Goal: Information Seeking & Learning: Learn about a topic

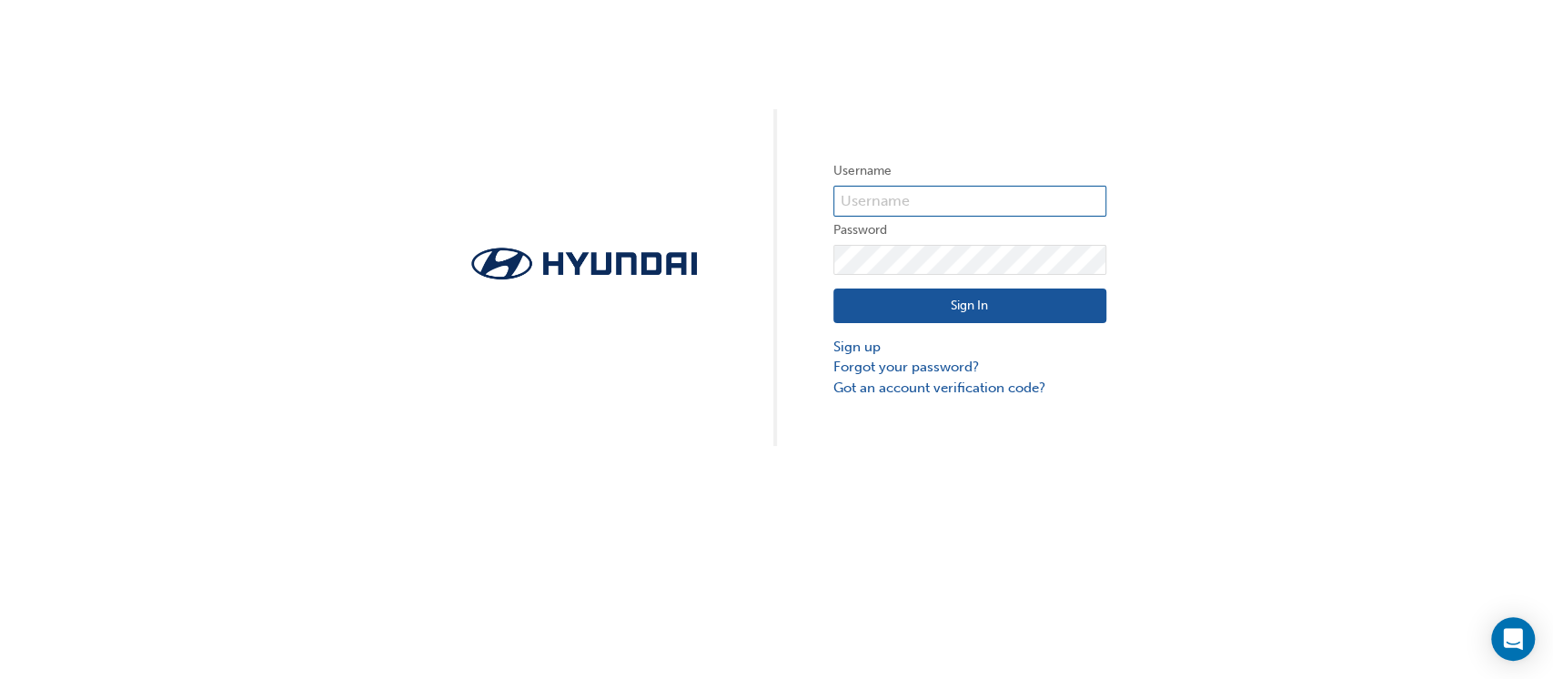
type input "36401"
click at [1005, 302] on button "Sign In" at bounding box center [970, 305] width 273 height 35
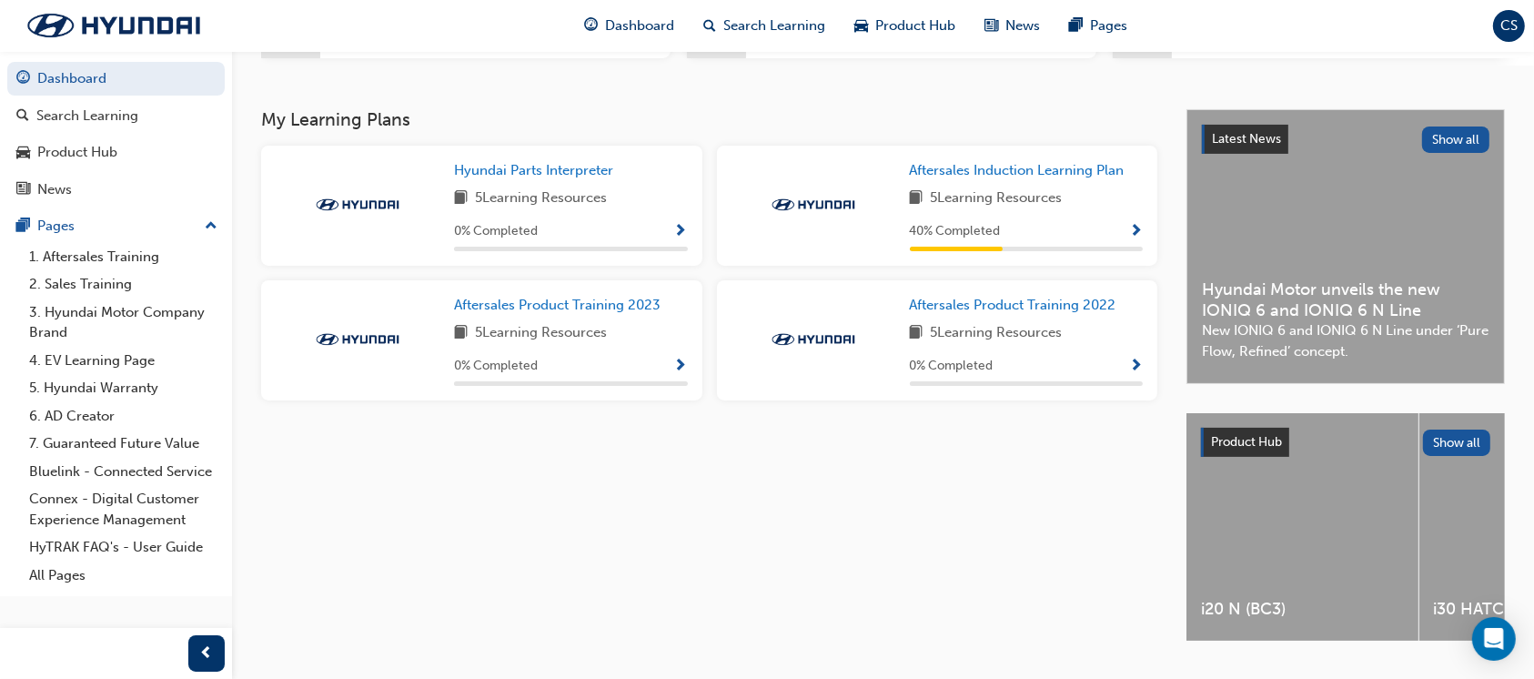
scroll to position [408, 0]
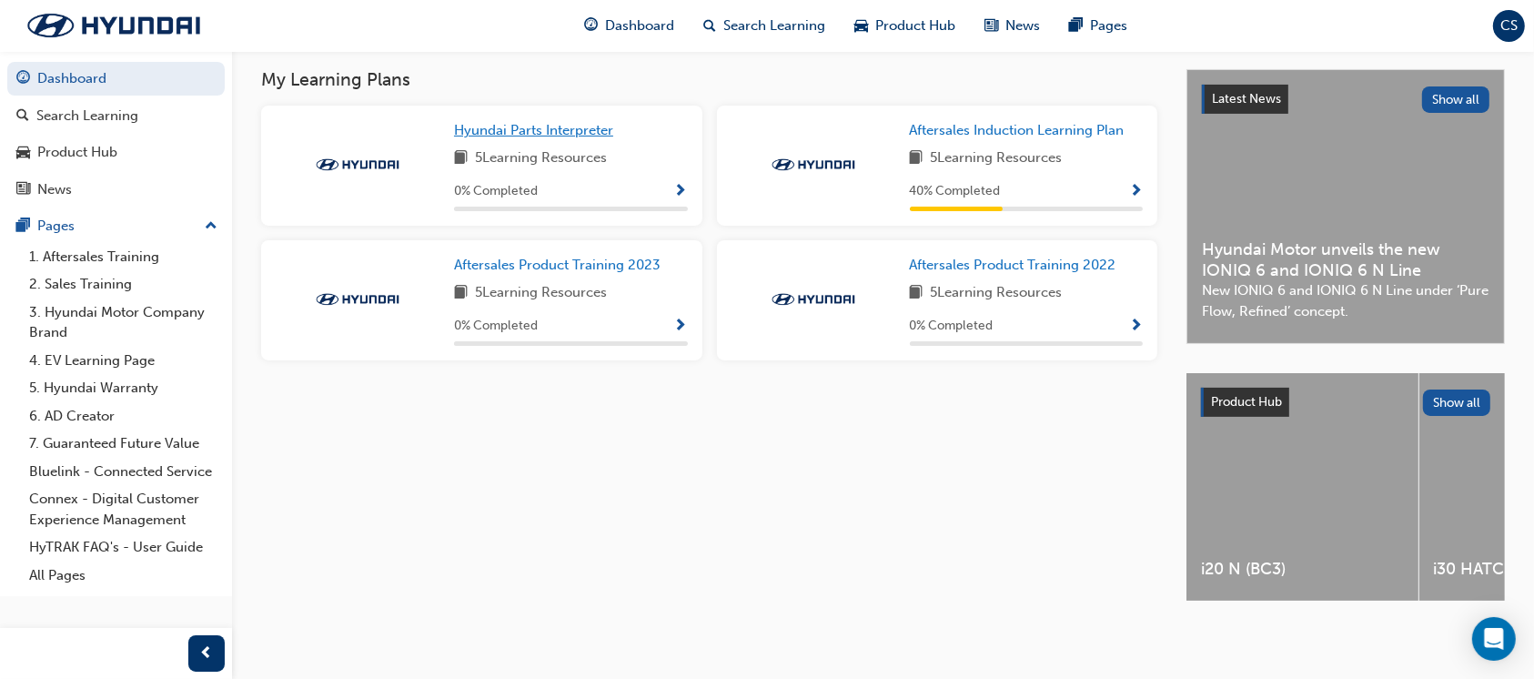
click at [513, 127] on span "Hyundai Parts Interpreter" at bounding box center [533, 130] width 159 height 16
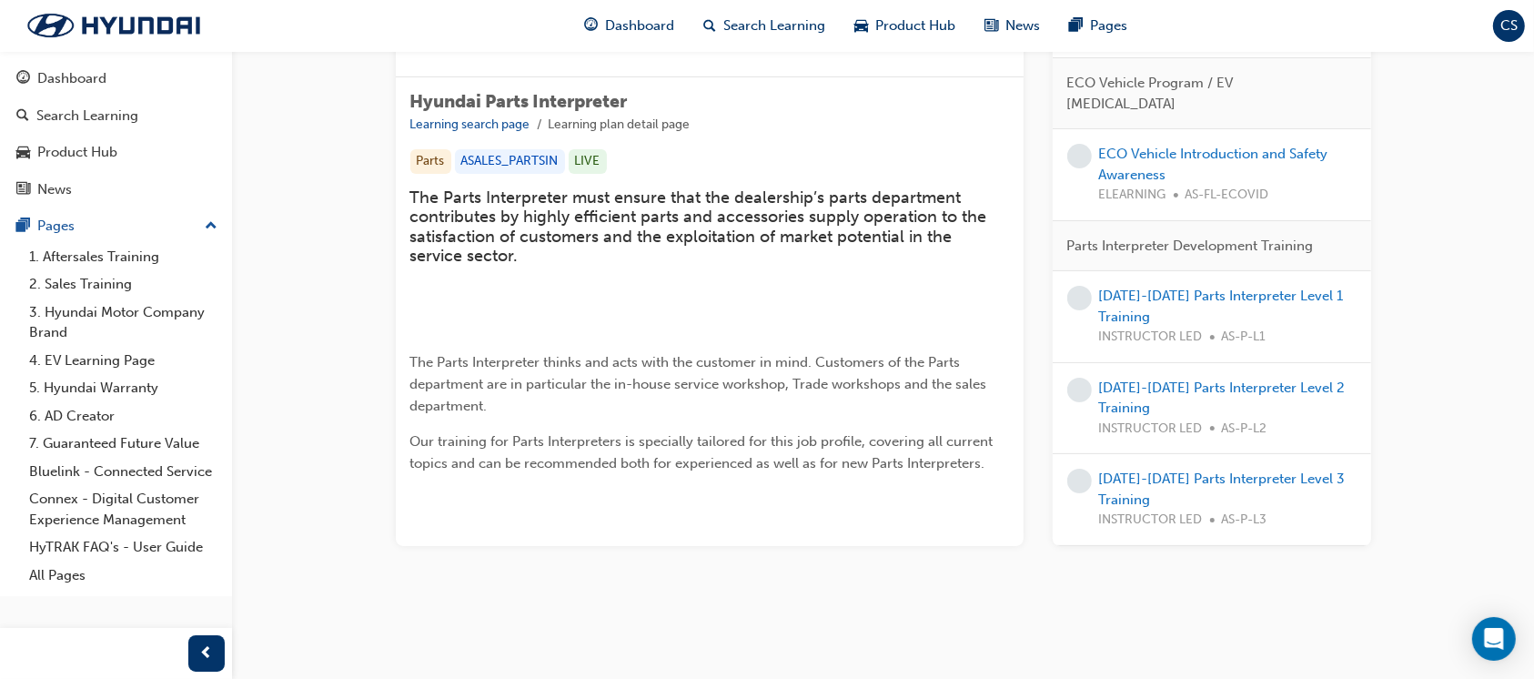
scroll to position [15, 0]
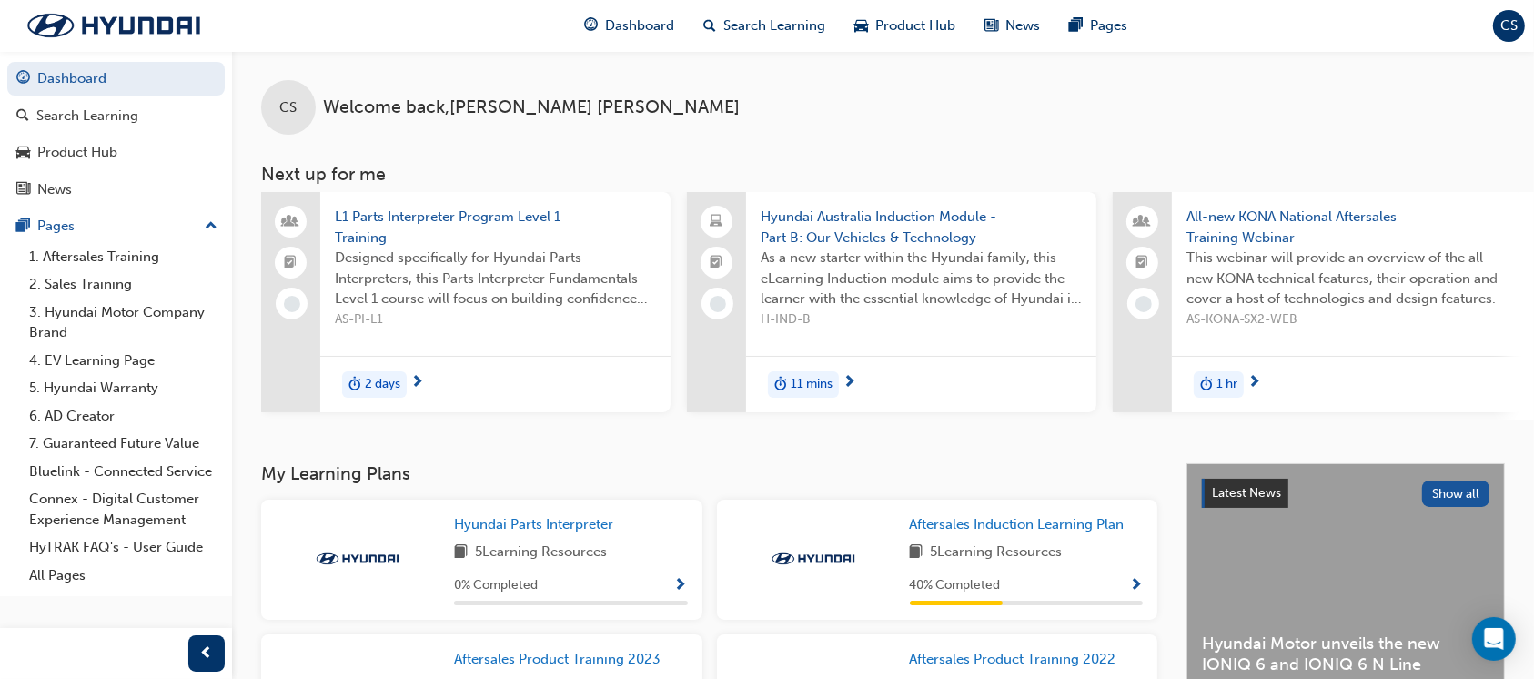
scroll to position [202, 0]
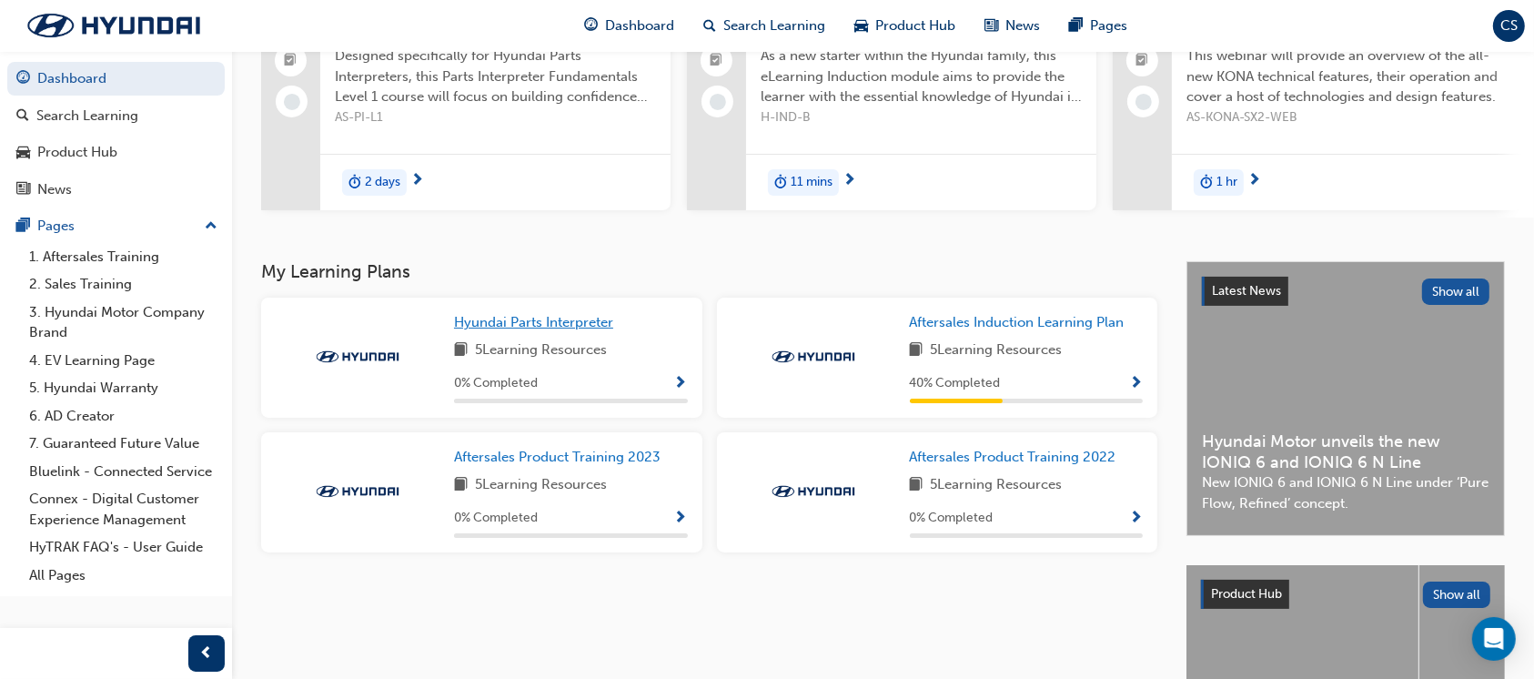
click at [557, 327] on span "Hyundai Parts Interpreter" at bounding box center [533, 322] width 159 height 16
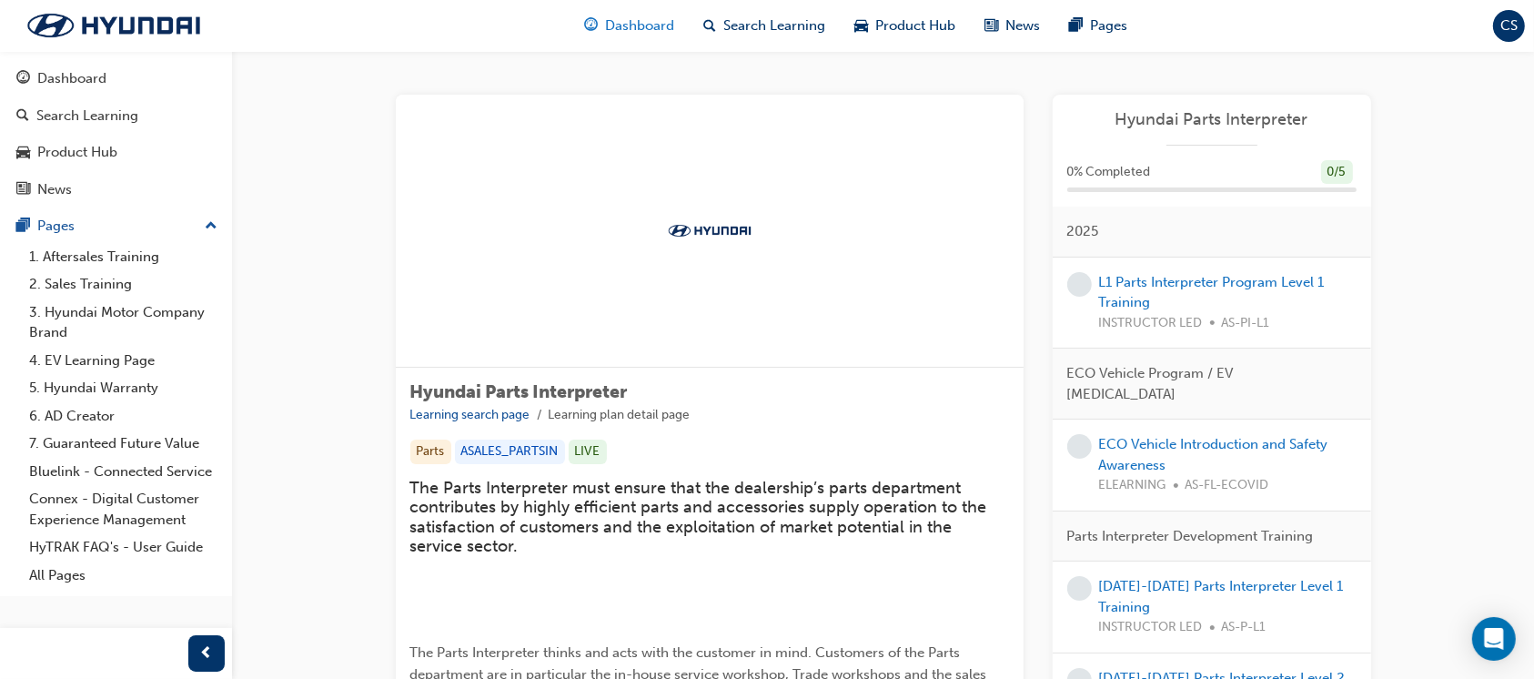
click at [663, 32] on span "Dashboard" at bounding box center [639, 25] width 69 height 21
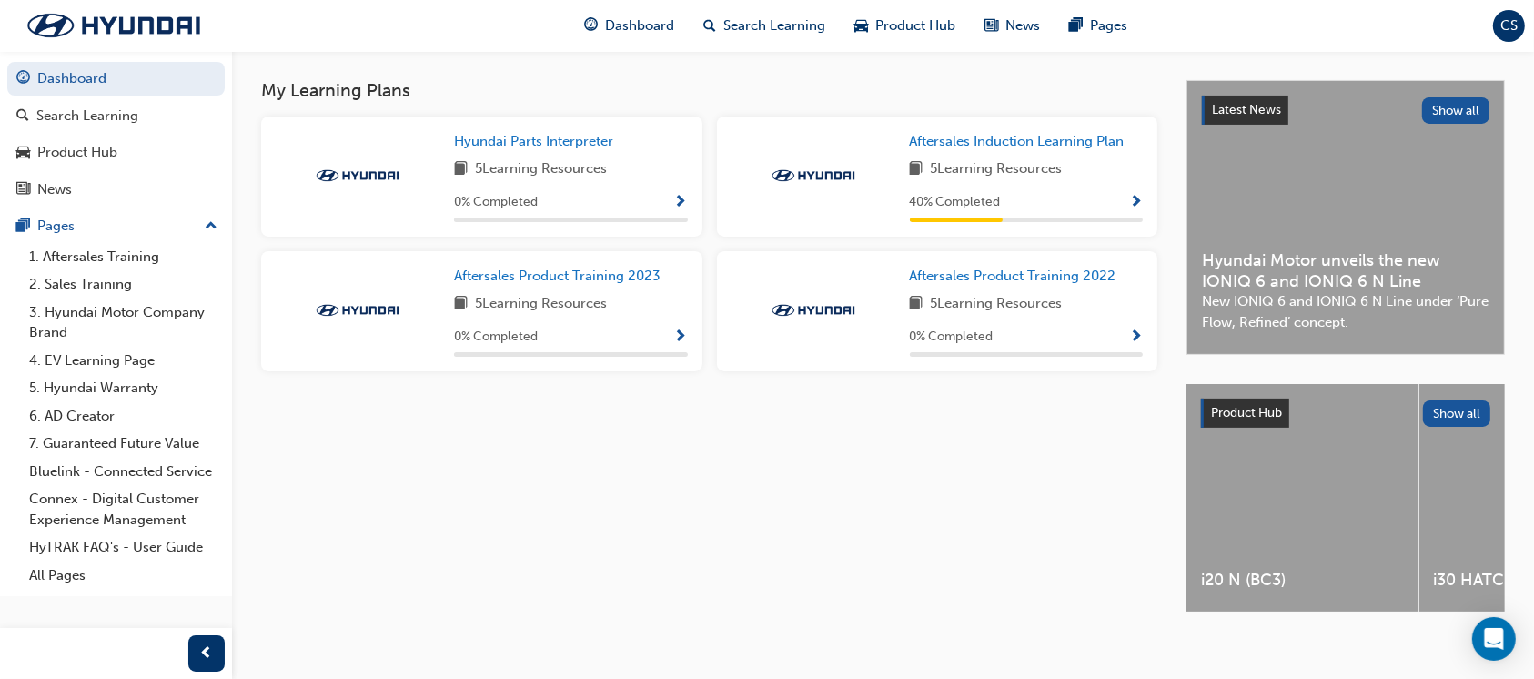
scroll to position [408, 0]
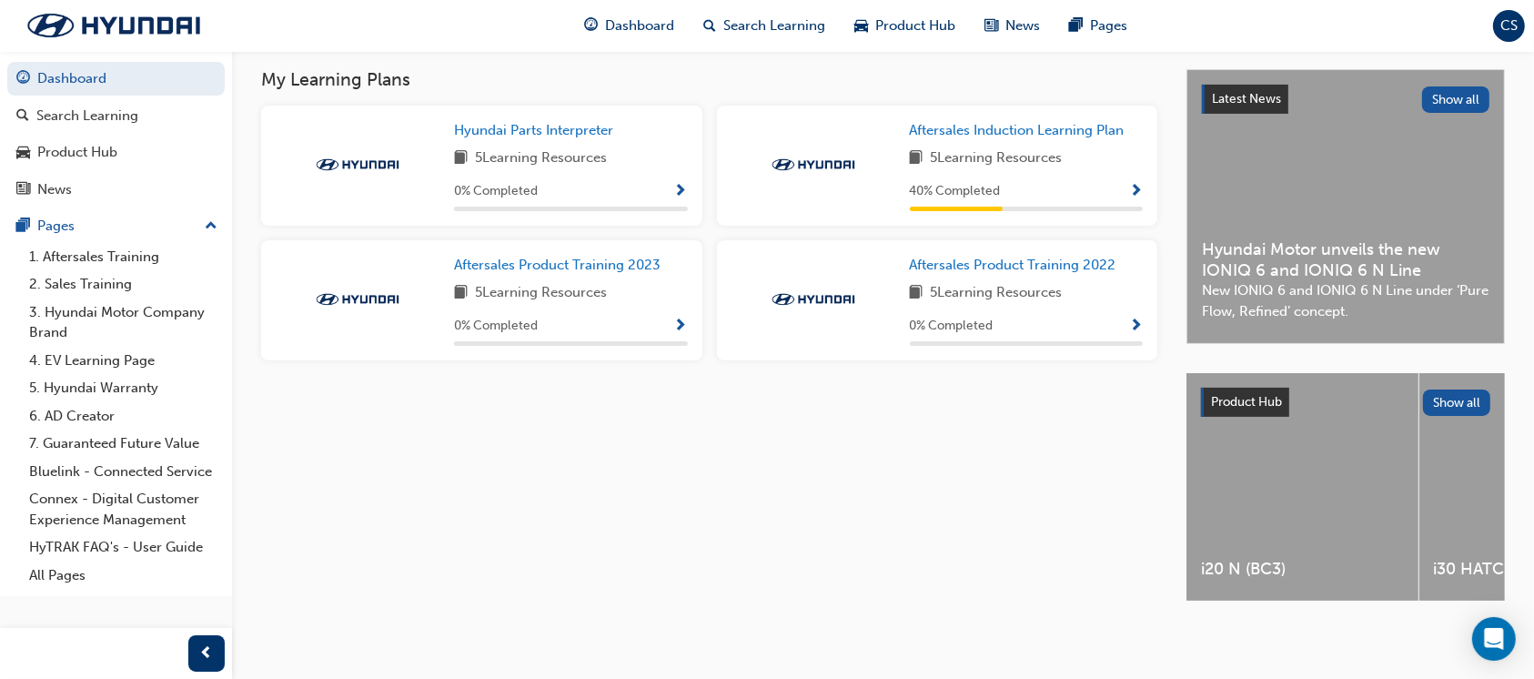
click at [1233, 419] on div "Product Hub Show all" at bounding box center [1346, 402] width 319 height 58
click at [1237, 394] on span "Product Hub" at bounding box center [1246, 401] width 71 height 15
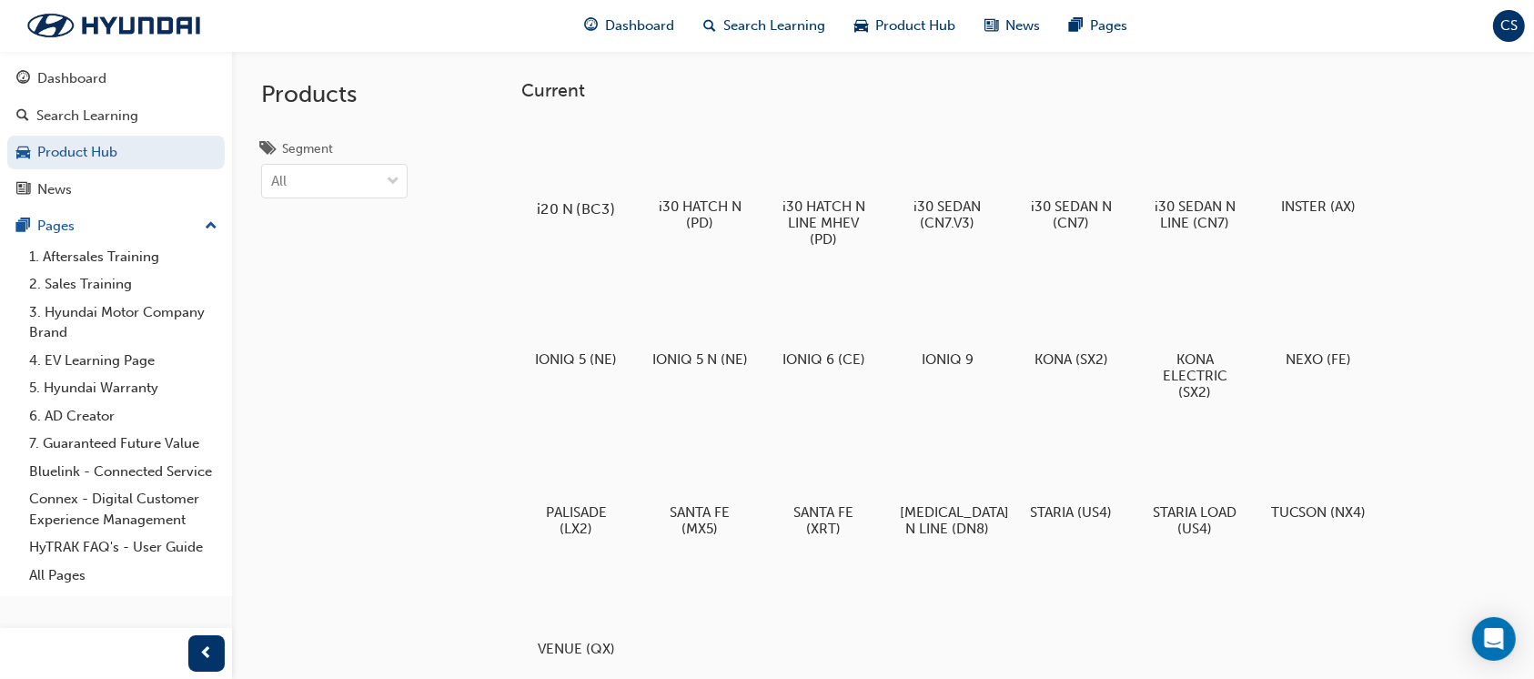
click at [574, 151] on div at bounding box center [576, 156] width 101 height 73
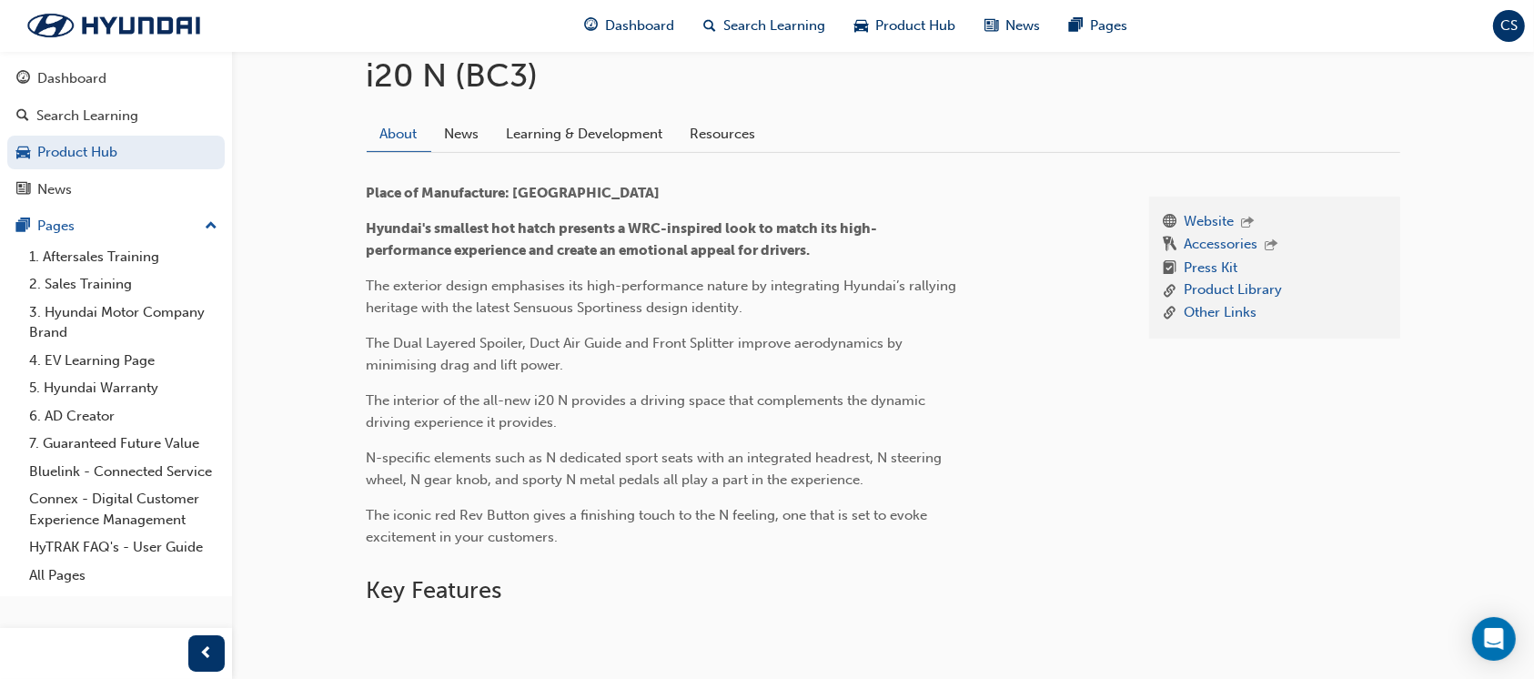
scroll to position [357, 0]
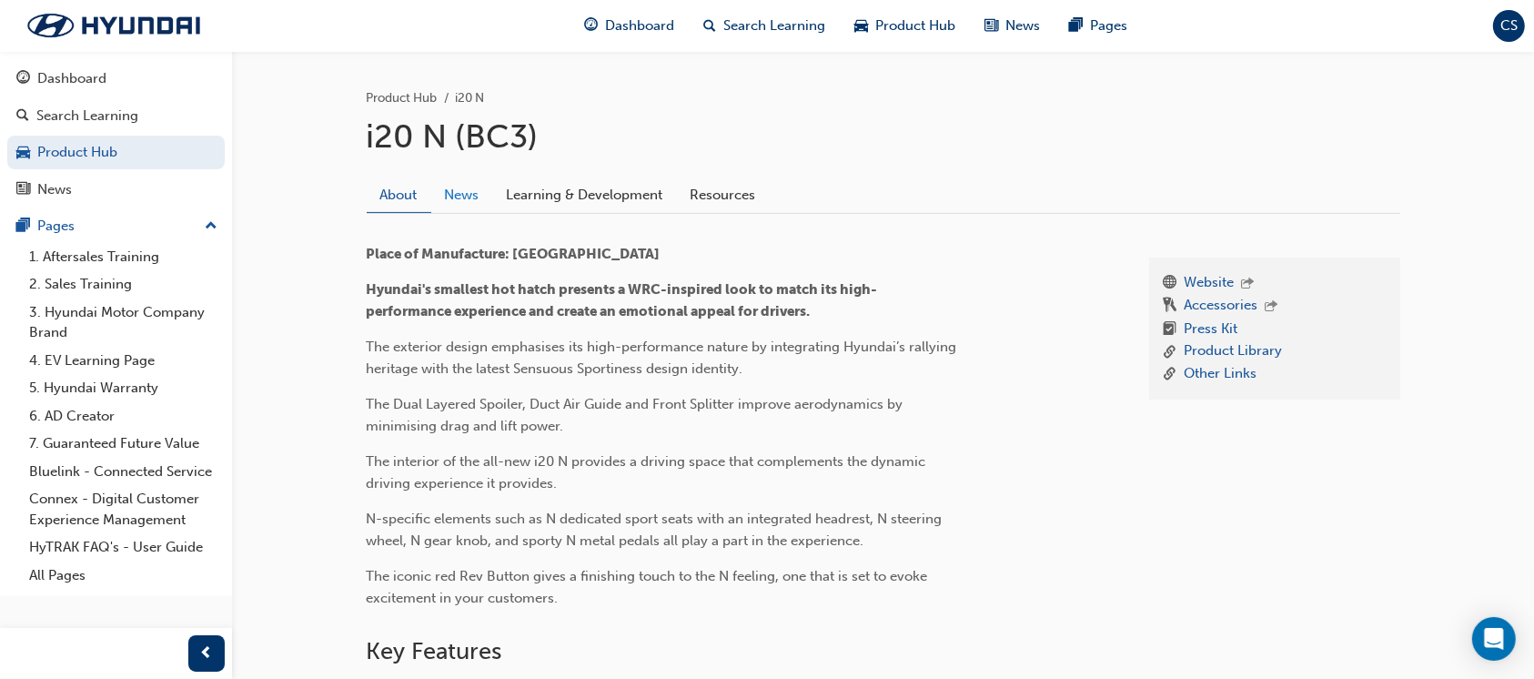
click at [472, 194] on link "News" at bounding box center [462, 194] width 62 height 35
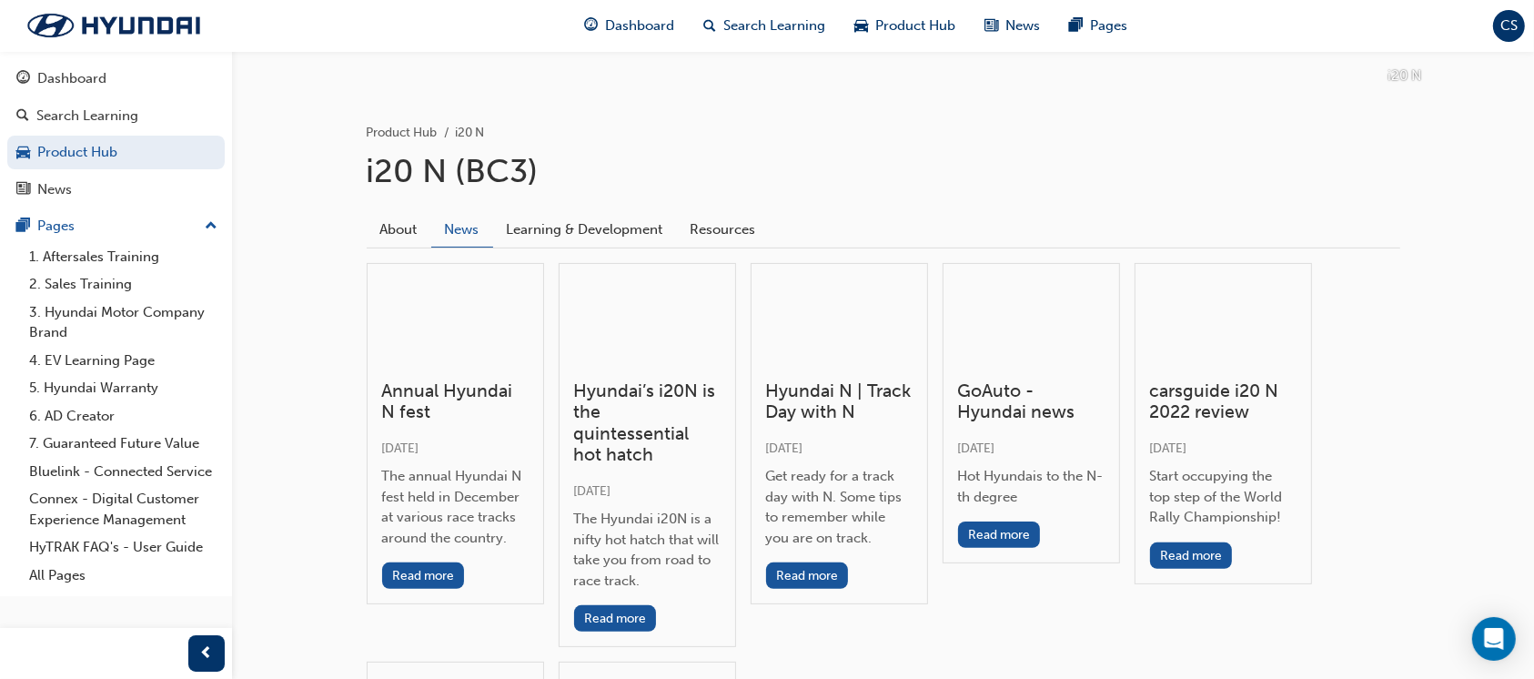
scroll to position [357, 0]
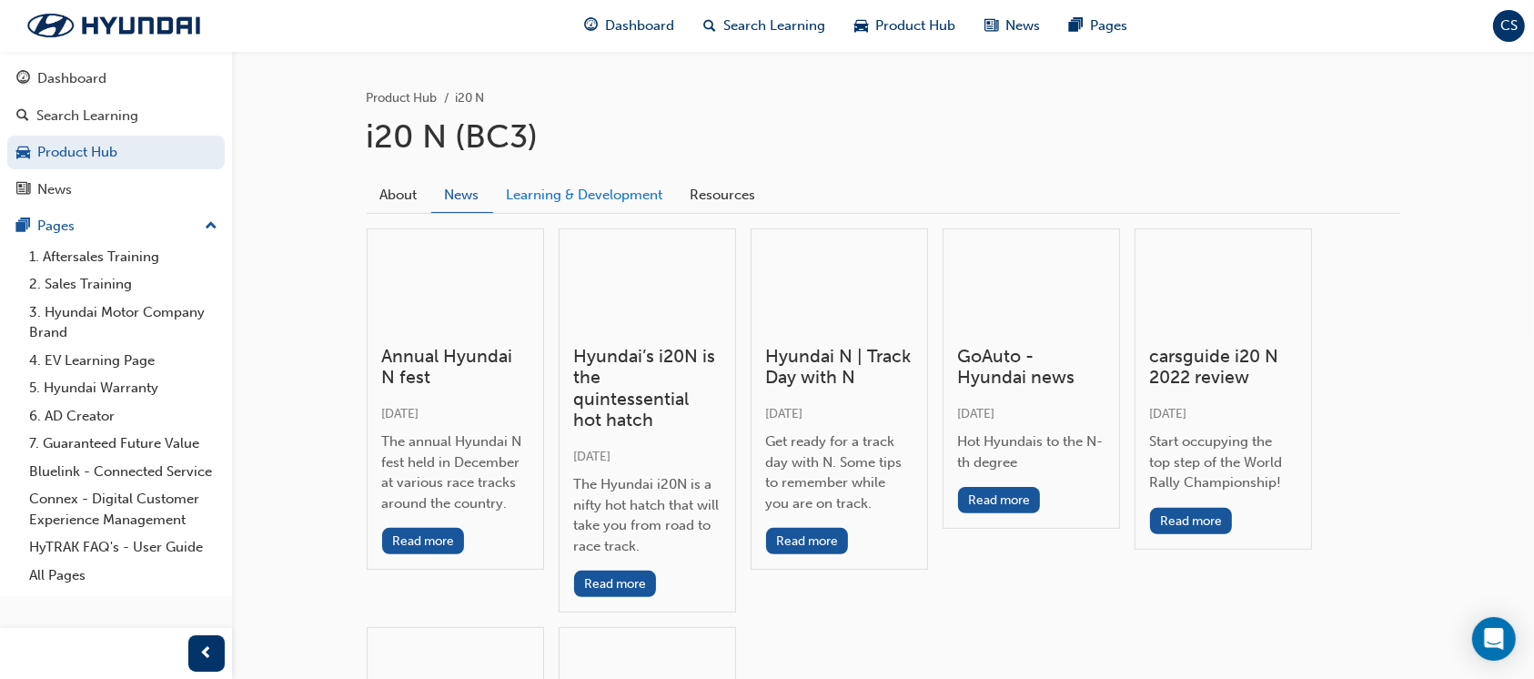
click at [588, 196] on link "Learning & Development" at bounding box center [585, 194] width 184 height 35
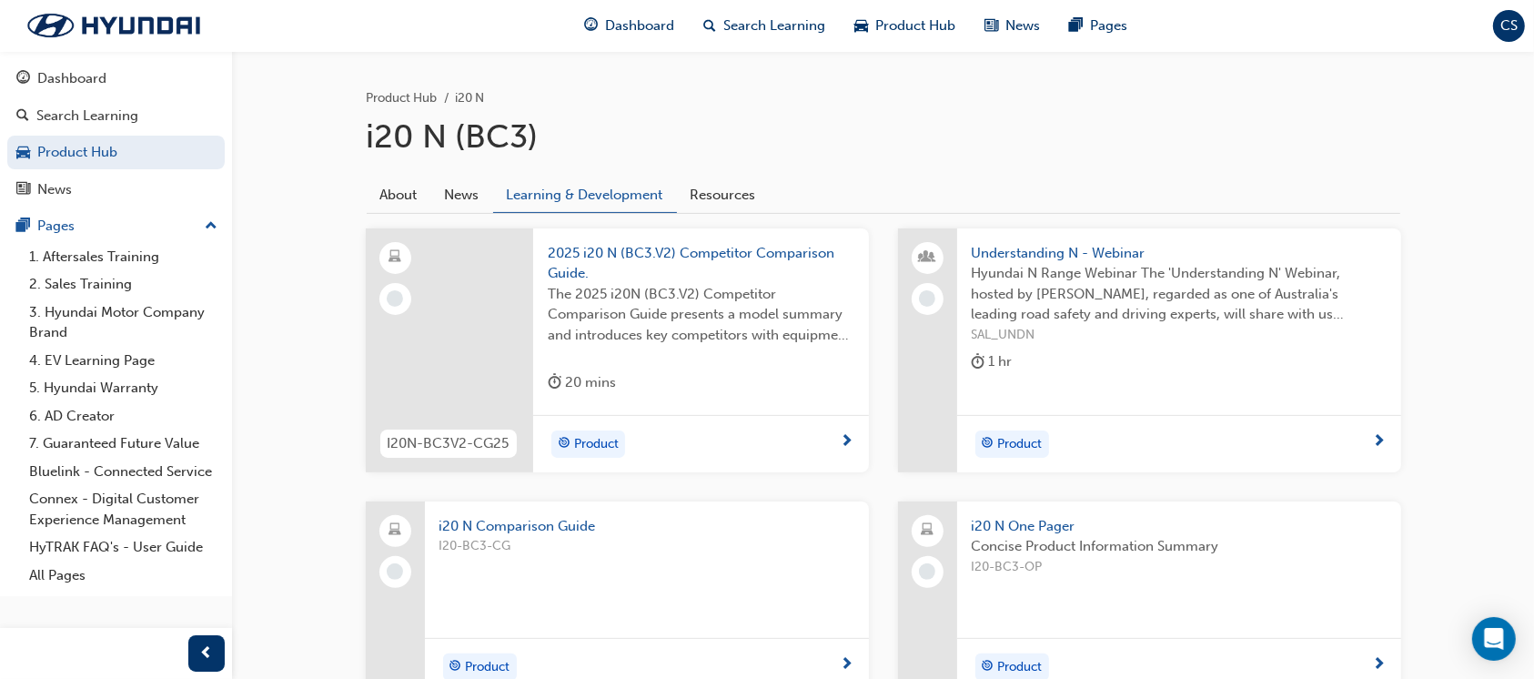
drag, startPoint x: 1424, startPoint y: 220, endPoint x: 1452, endPoint y: 235, distance: 31.7
click at [1452, 235] on div "i20 N Product Hub i20 N i20 N (BC3) About News Learning & Development Resources…" at bounding box center [883, 349] width 1302 height 1311
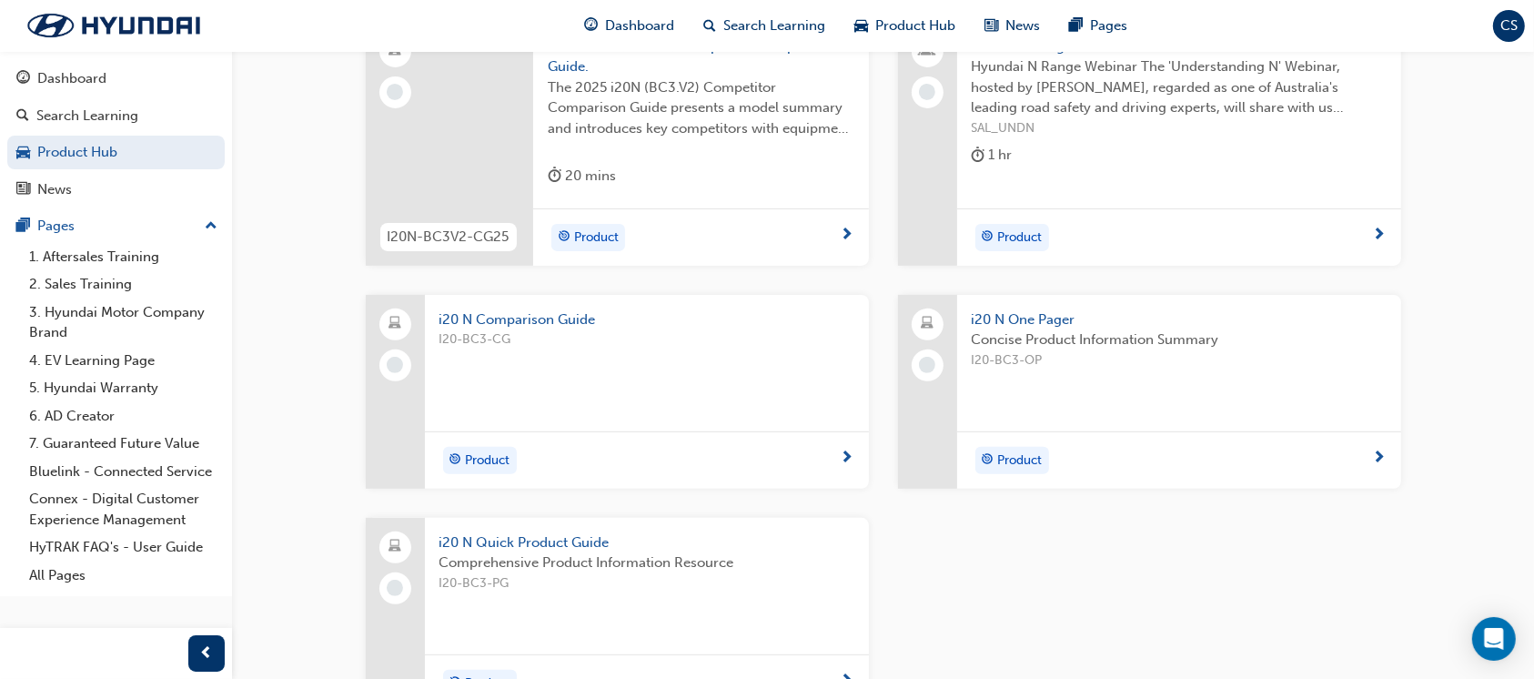
scroll to position [725, 0]
